Goal: Find specific page/section: Find specific page/section

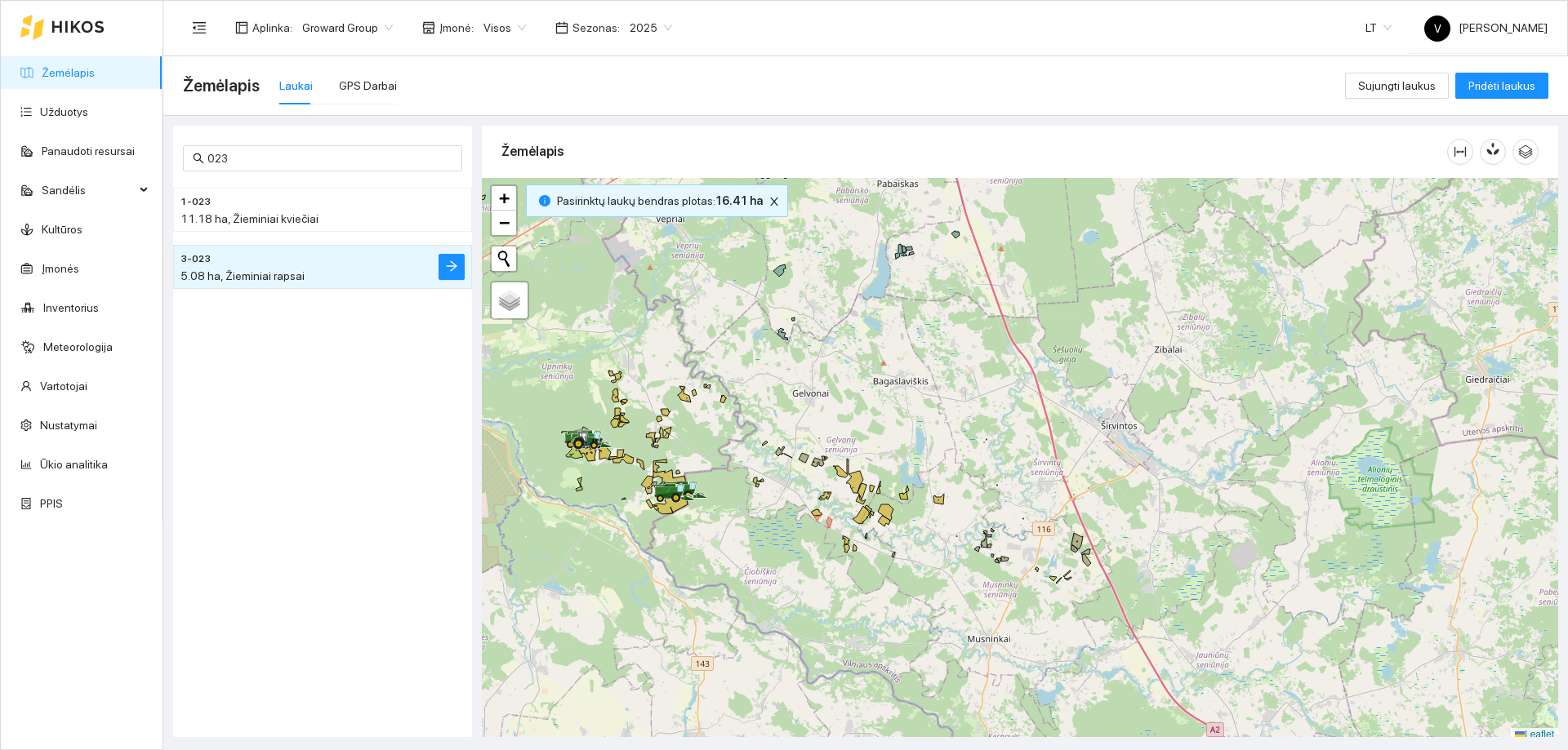
scroll to position [5, 0]
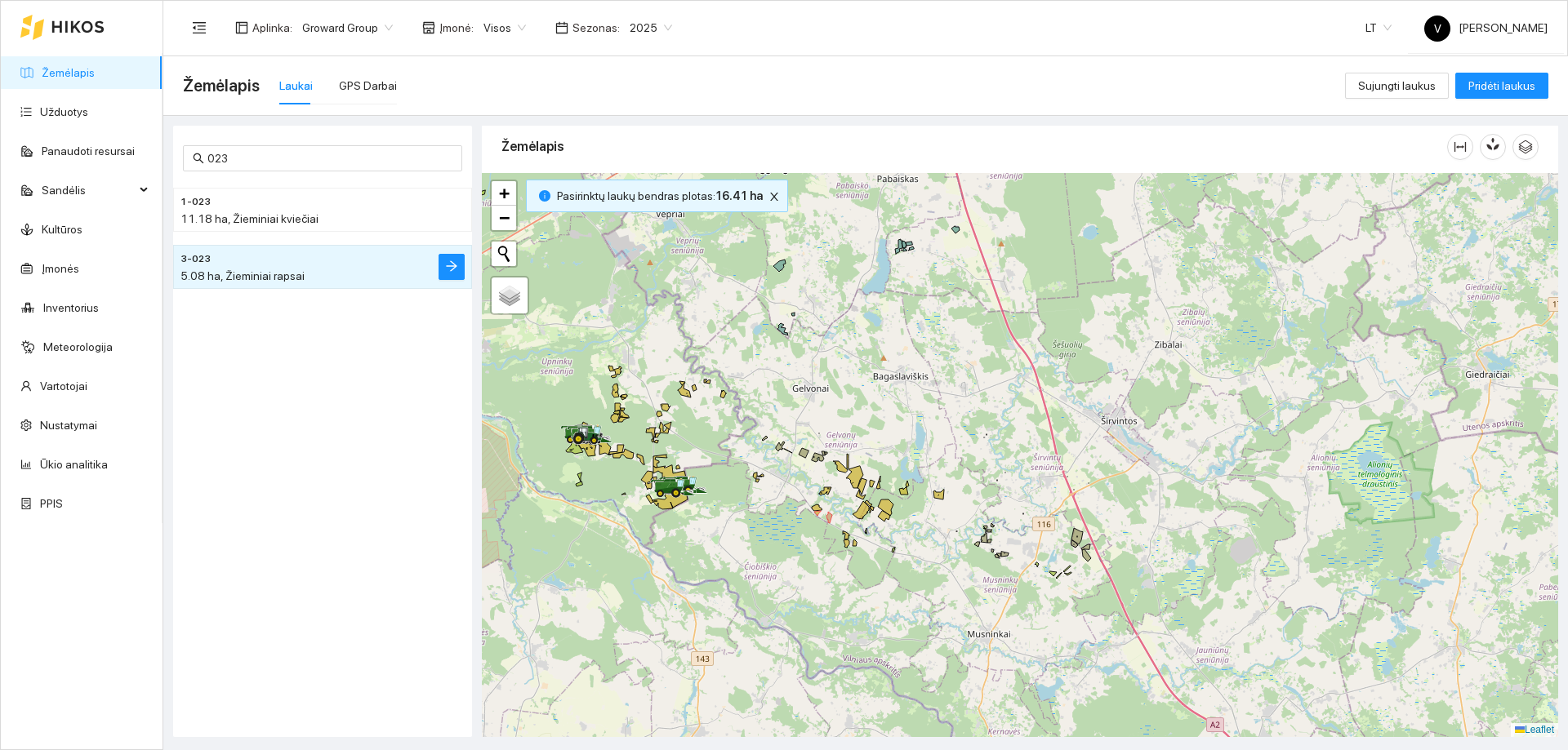
click at [656, 21] on span "2025" at bounding box center [650, 28] width 42 height 25
click at [645, 212] on div "2026" at bounding box center [639, 216] width 42 height 18
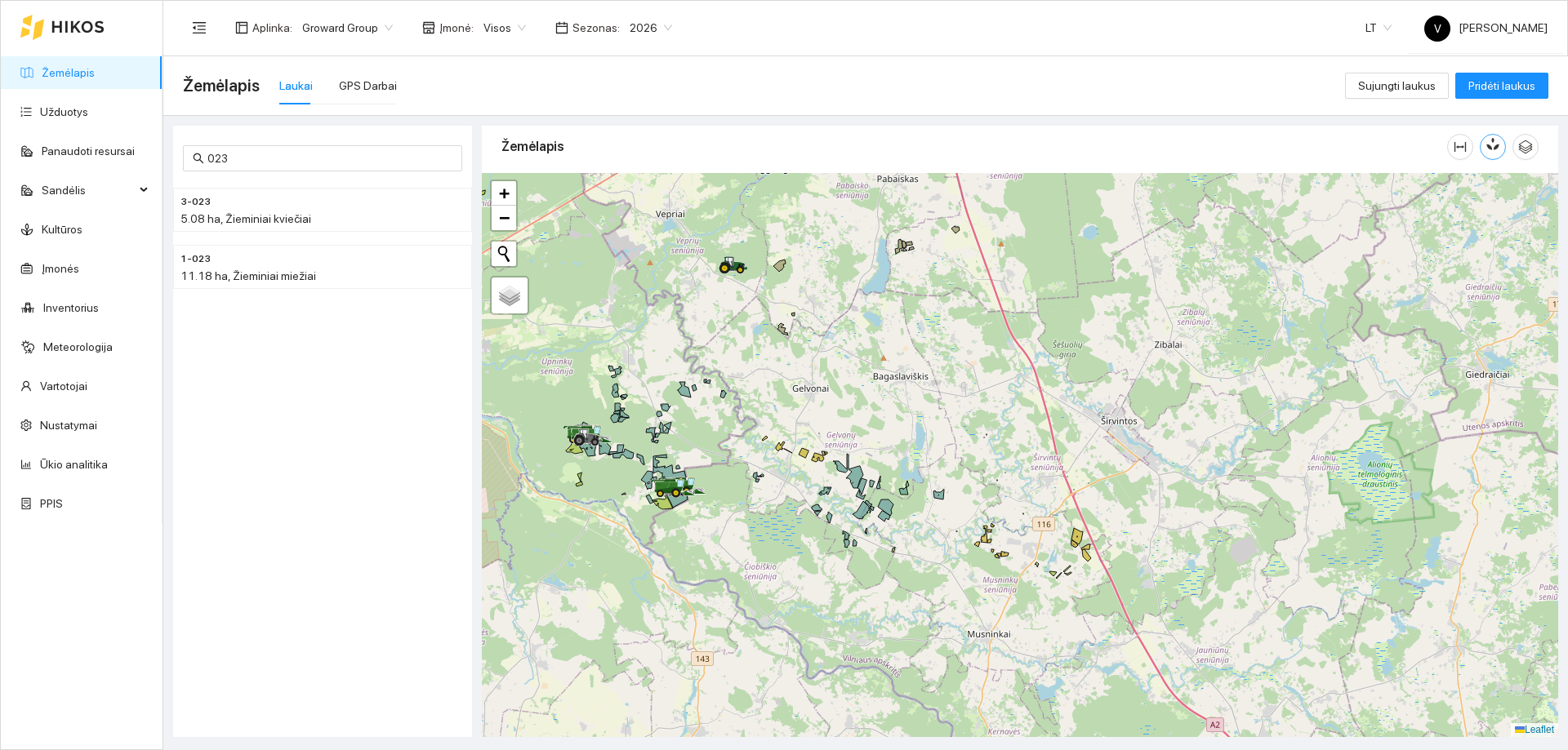
click at [1495, 152] on button "button" at bounding box center [1492, 147] width 26 height 26
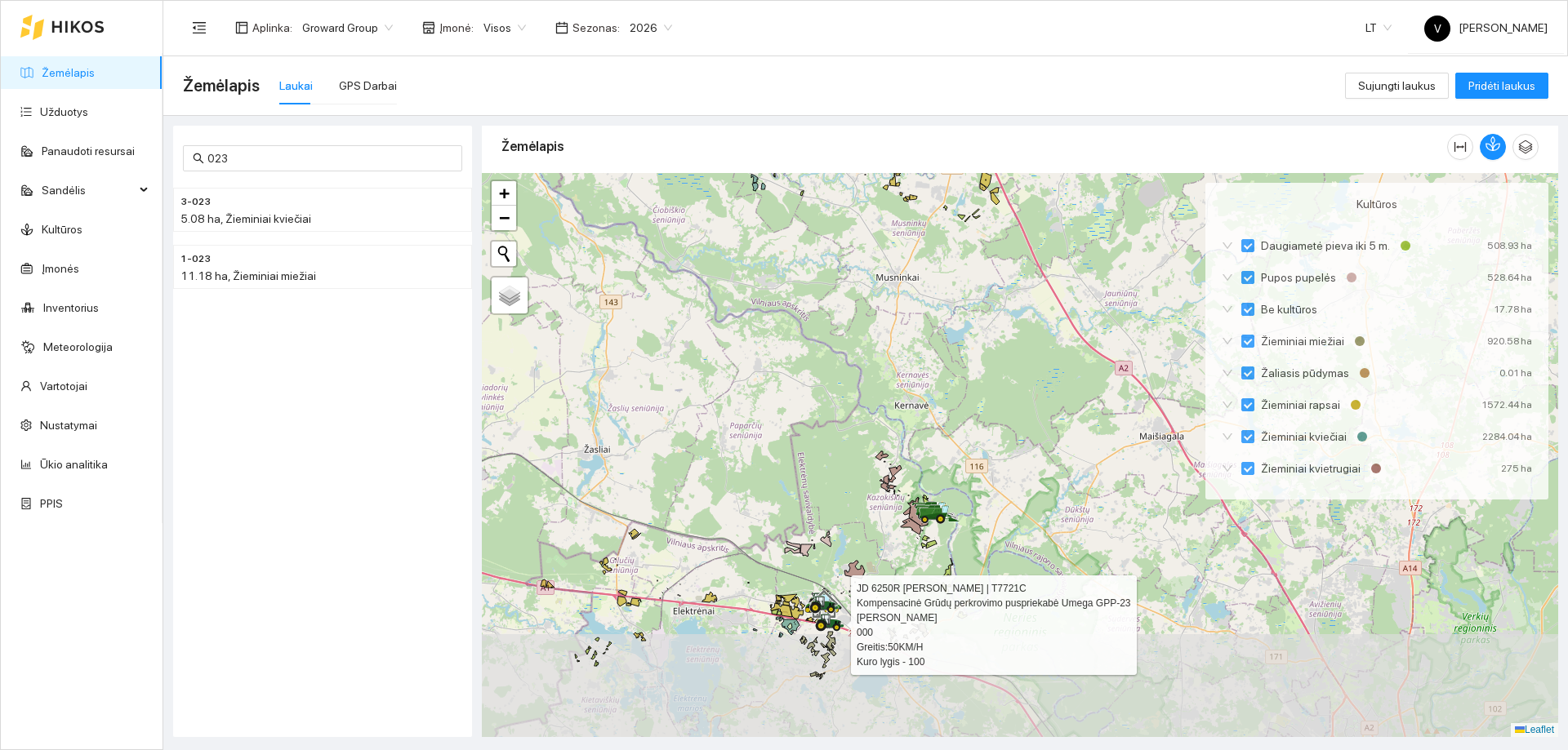
click at [865, 501] on div at bounding box center [1019, 455] width 1076 height 564
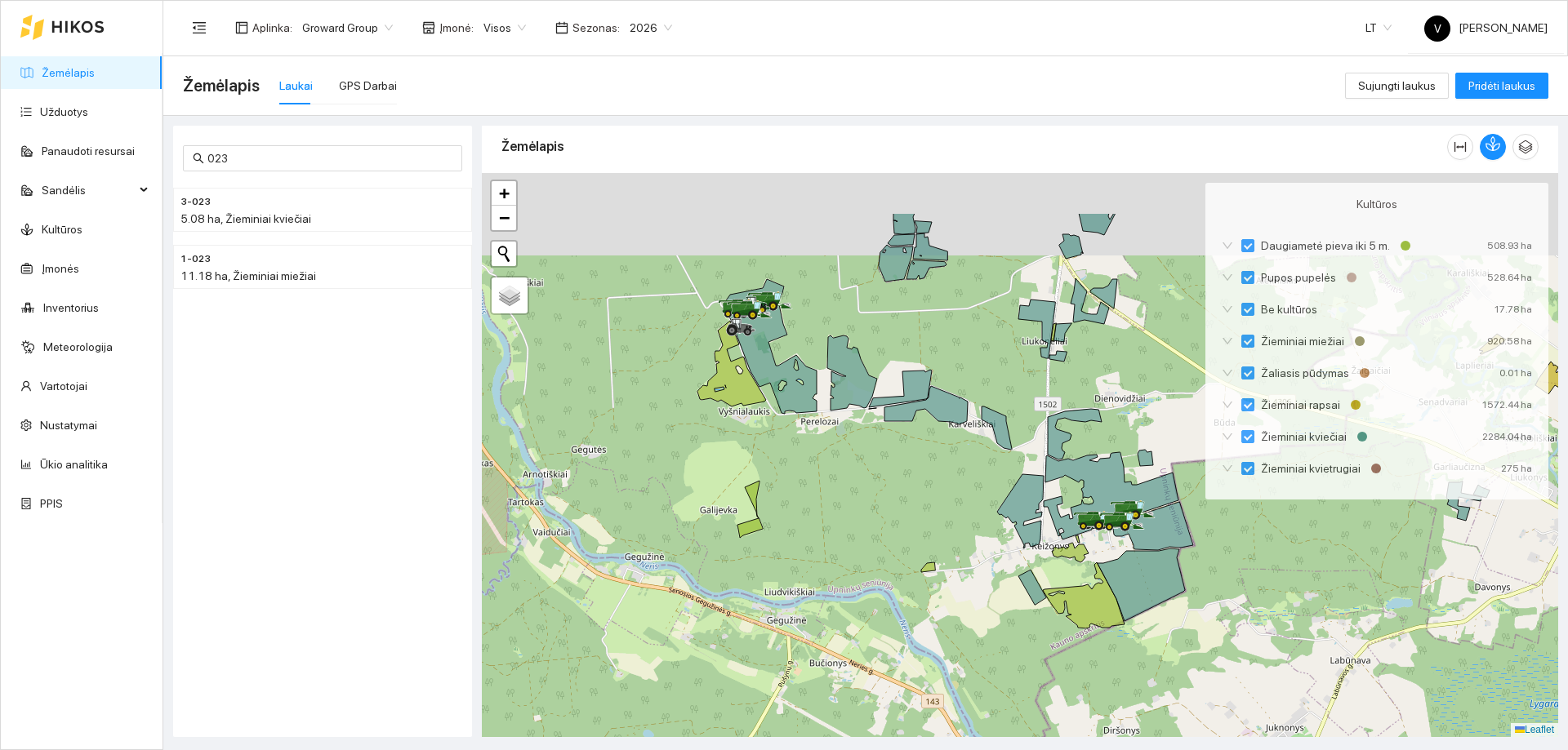
drag, startPoint x: 751, startPoint y: 353, endPoint x: 785, endPoint y: 479, distance: 130.5
click at [785, 480] on div at bounding box center [1019, 455] width 1076 height 564
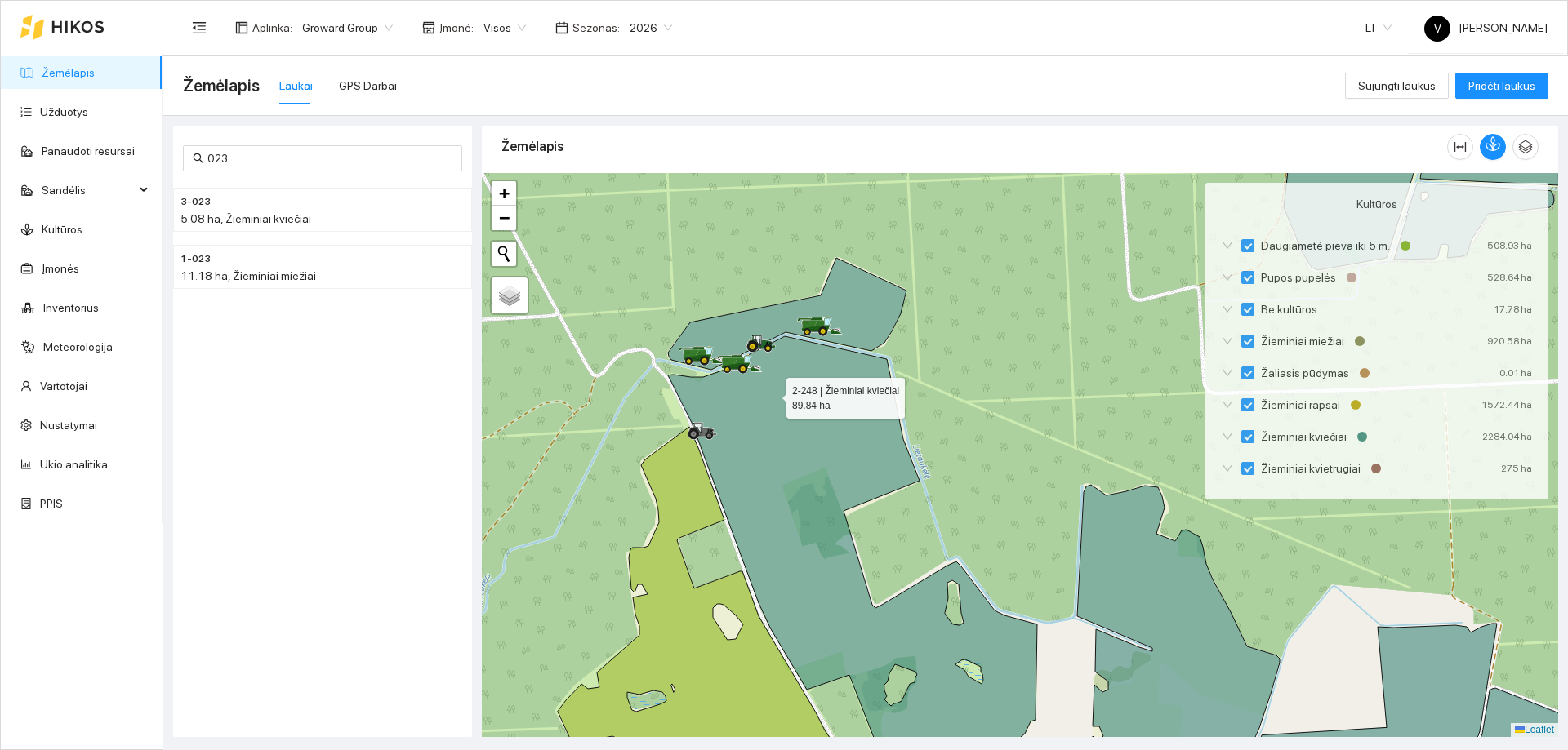
drag, startPoint x: 763, startPoint y: 377, endPoint x: 813, endPoint y: 486, distance: 119.9
click at [813, 486] on icon at bounding box center [852, 569] width 369 height 464
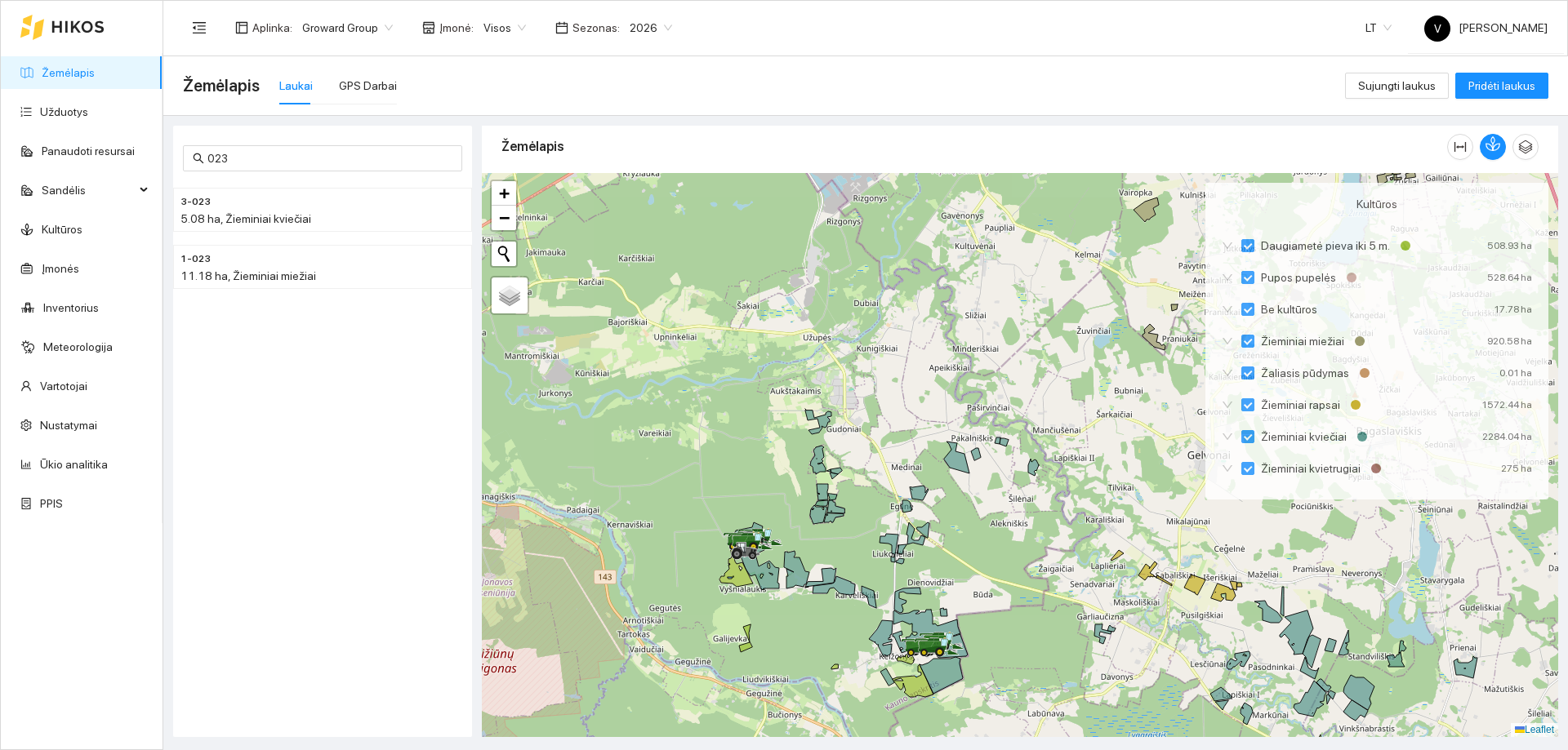
drag, startPoint x: 876, startPoint y: 535, endPoint x: 843, endPoint y: 408, distance: 131.2
click at [843, 408] on div at bounding box center [1019, 455] width 1076 height 564
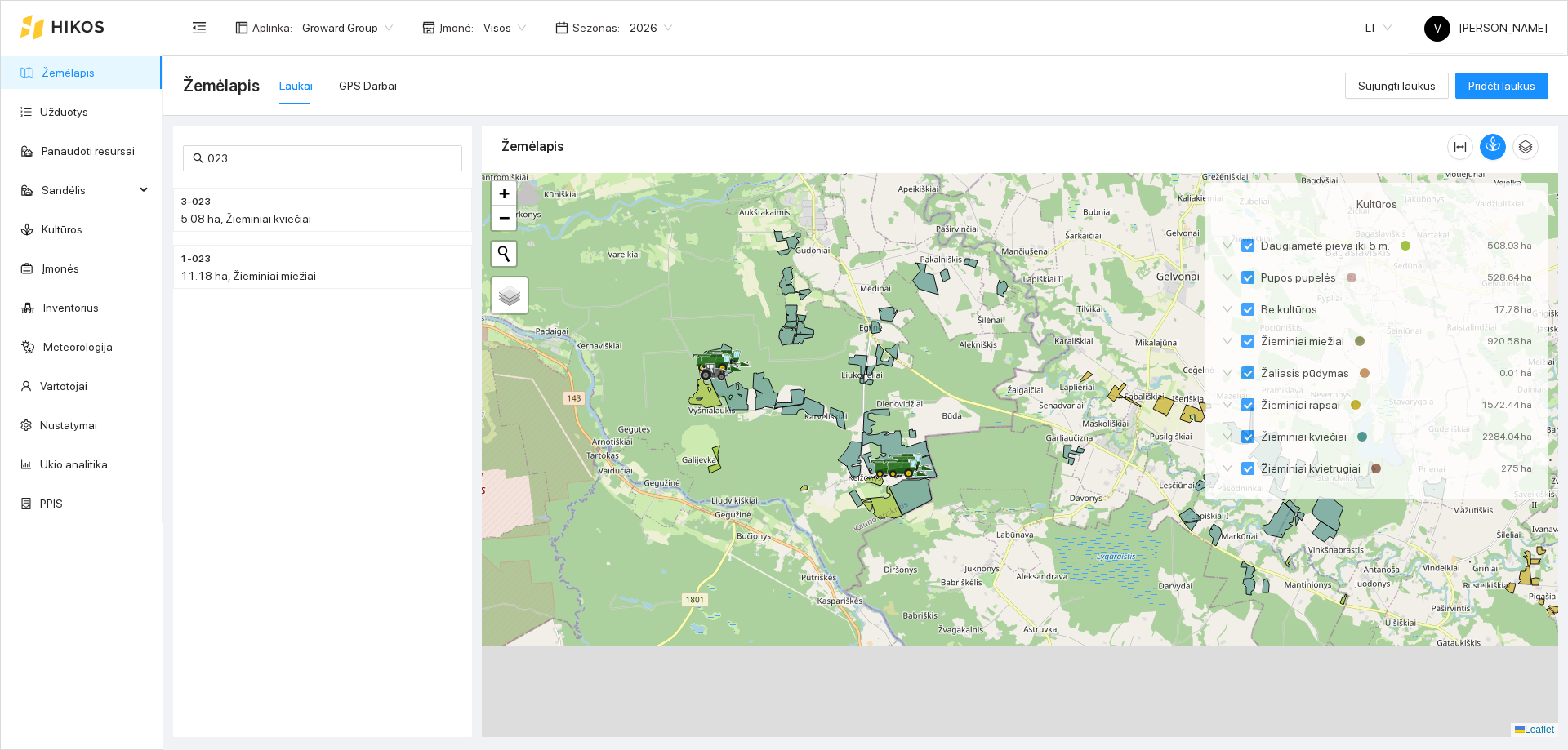
drag, startPoint x: 882, startPoint y: 519, endPoint x: 871, endPoint y: 439, distance: 80.8
click at [871, 439] on icon at bounding box center [895, 453] width 68 height 43
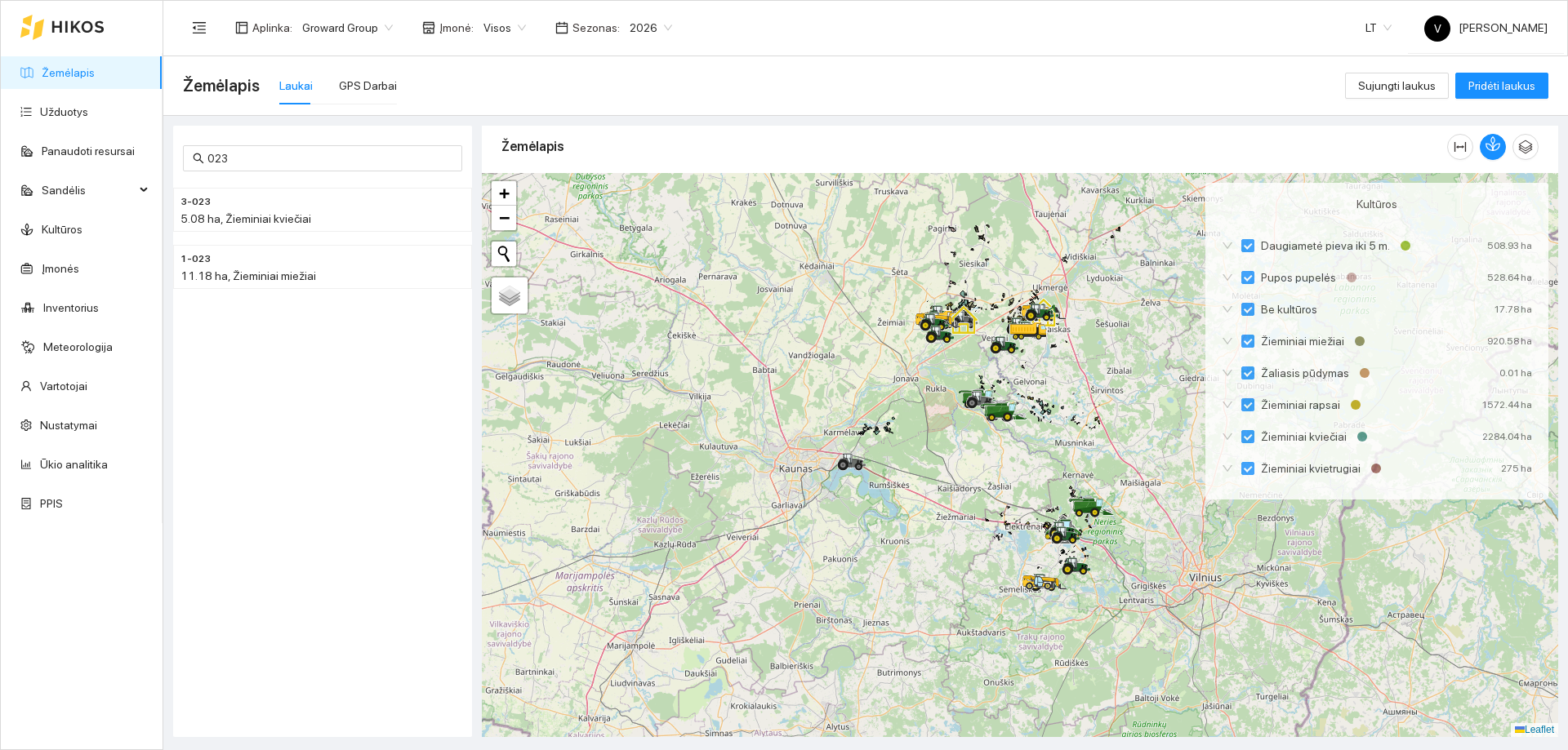
drag, startPoint x: 984, startPoint y: 435, endPoint x: 946, endPoint y: 574, distance: 144.1
click at [946, 574] on div at bounding box center [1019, 455] width 1076 height 564
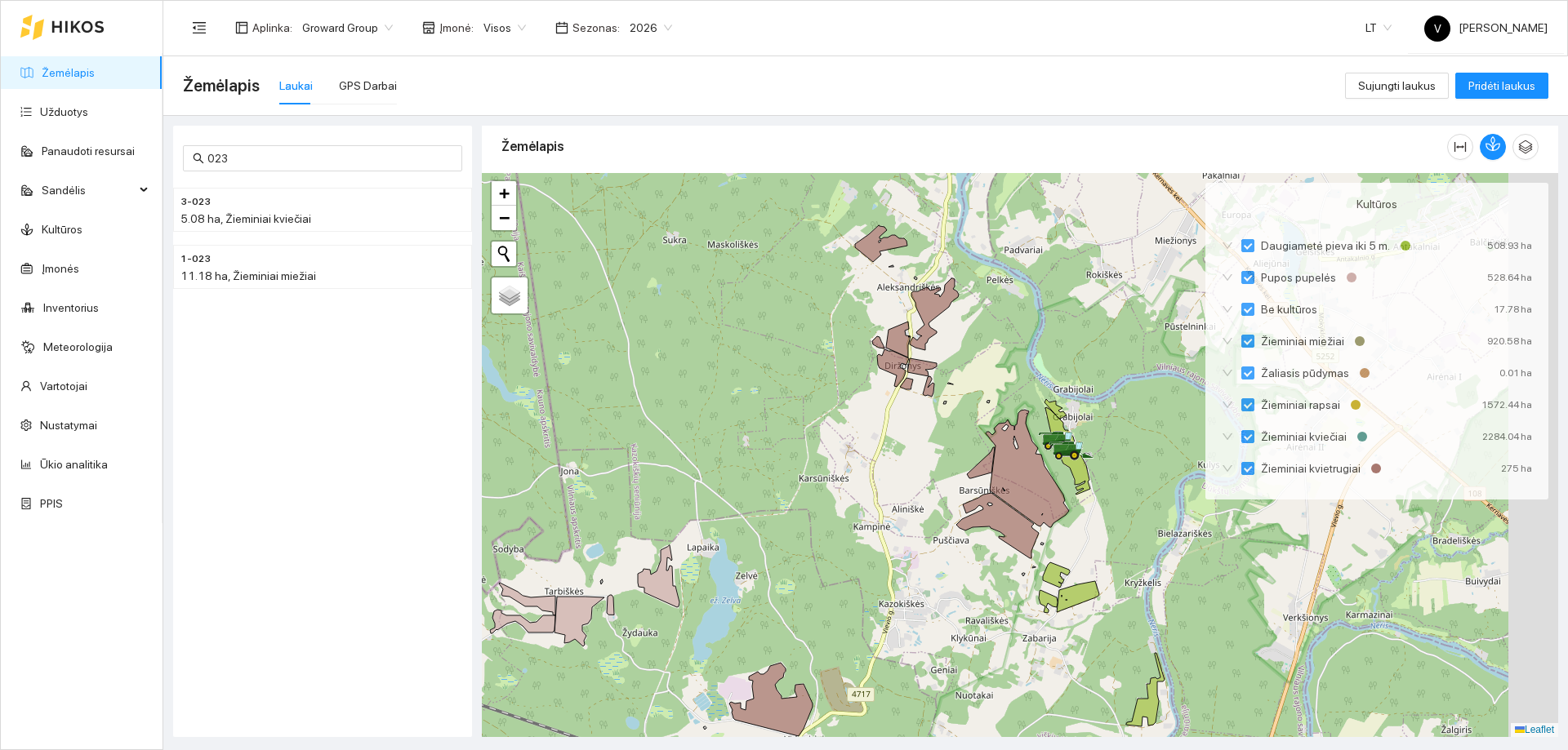
drag, startPoint x: 1123, startPoint y: 477, endPoint x: 997, endPoint y: 487, distance: 126.4
click at [997, 487] on icon at bounding box center [1027, 468] width 83 height 118
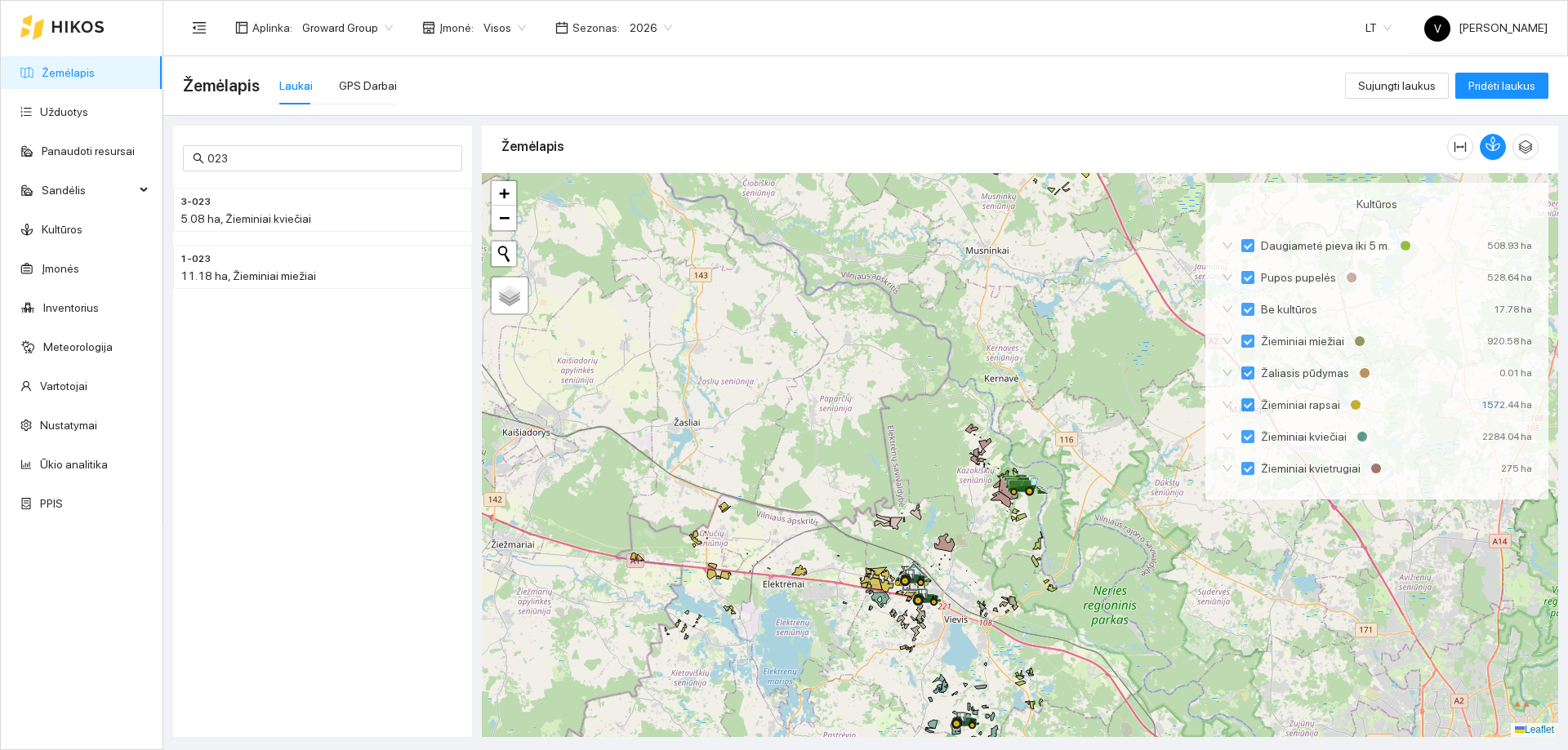
drag, startPoint x: 975, startPoint y: 573, endPoint x: 995, endPoint y: 381, distance: 193.0
click at [995, 381] on div at bounding box center [1019, 455] width 1076 height 564
